Goal: Task Accomplishment & Management: Use online tool/utility

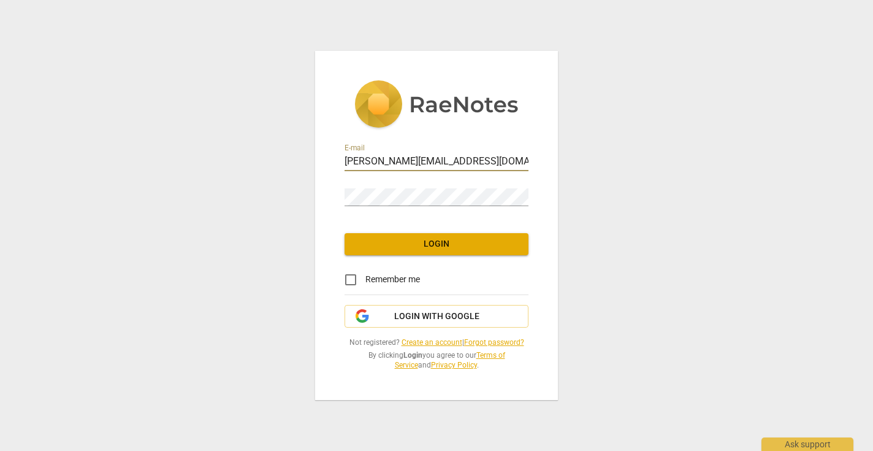
type input "[PERSON_NAME][EMAIL_ADDRESS][DOMAIN_NAME]"
click at [429, 247] on span "Login" at bounding box center [437, 244] width 164 height 12
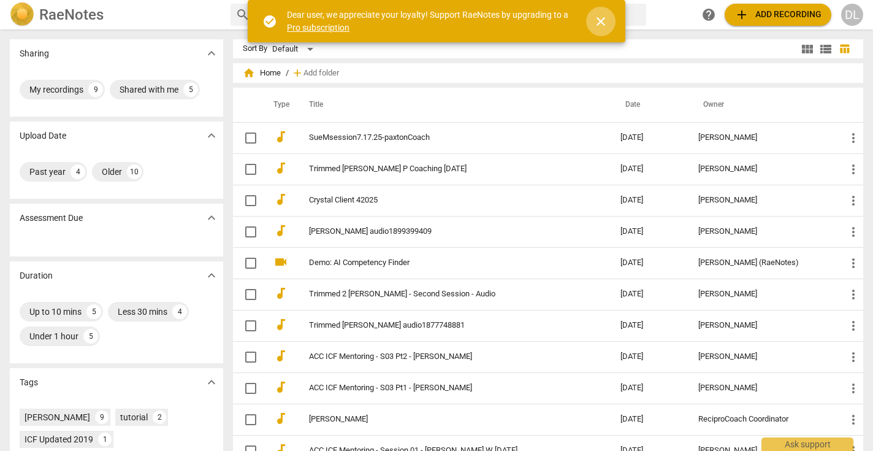
click at [601, 21] on span "close" at bounding box center [601, 21] width 15 height 15
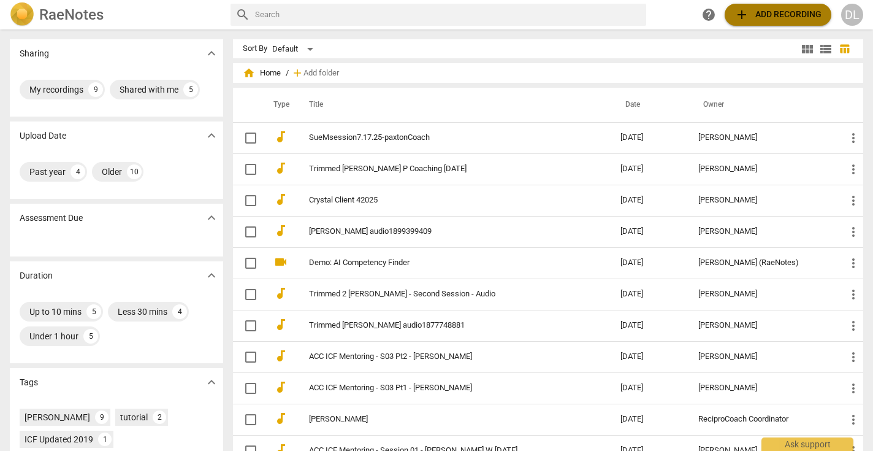
click at [745, 15] on span "add" at bounding box center [742, 14] width 15 height 15
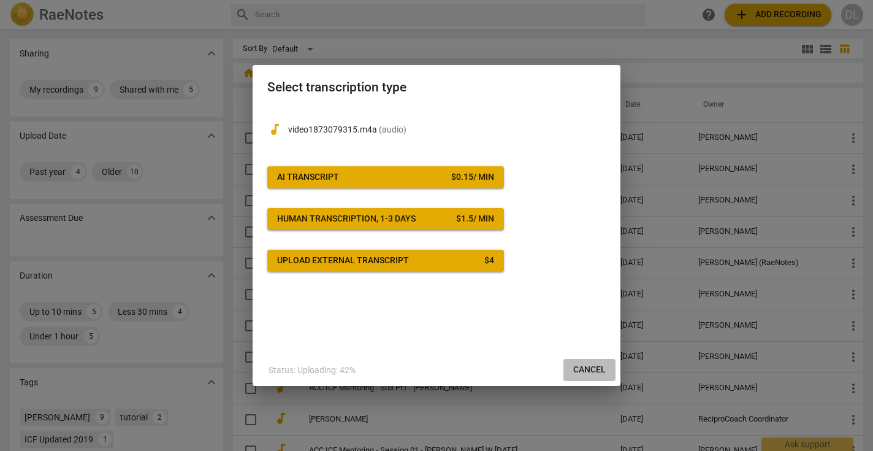
click at [582, 367] on span "Cancel" at bounding box center [589, 370] width 33 height 12
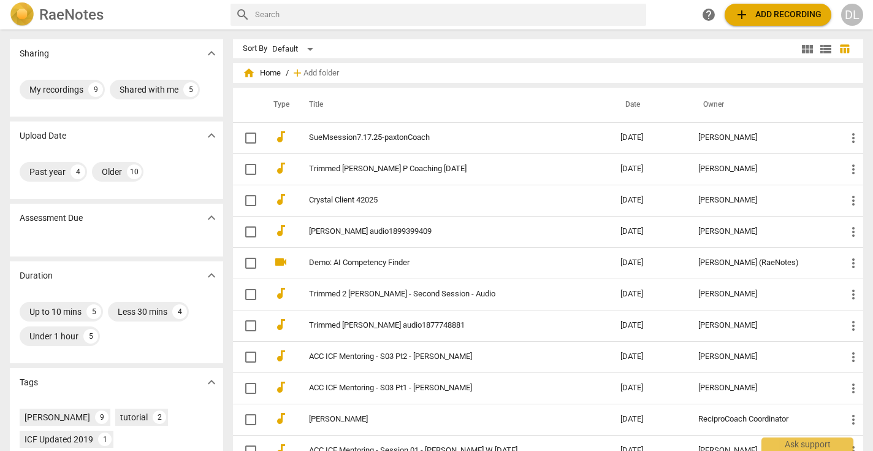
click at [858, 20] on div "DL" at bounding box center [853, 15] width 22 height 22
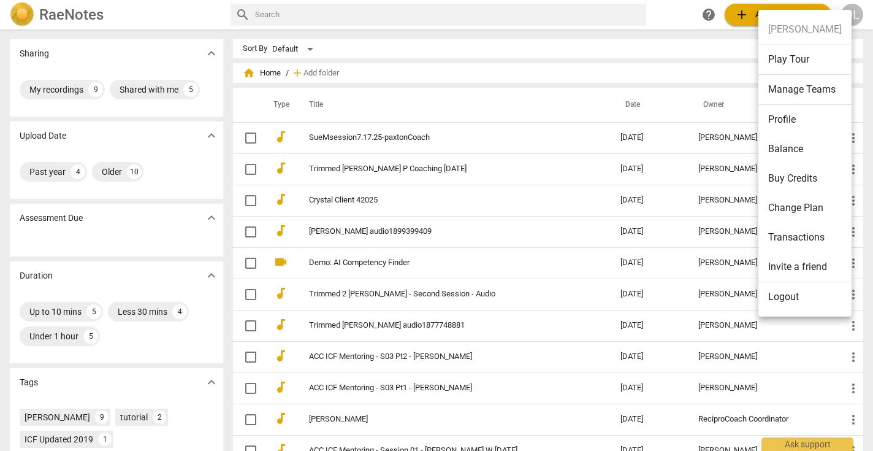
click at [782, 295] on li "Logout" at bounding box center [805, 296] width 93 height 29
